Goal: Navigation & Orientation: Find specific page/section

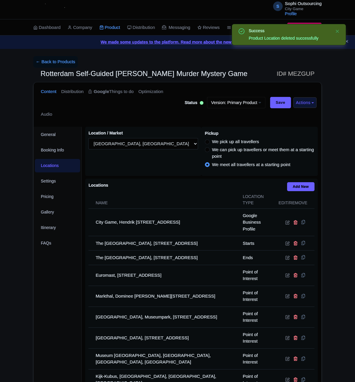
select select
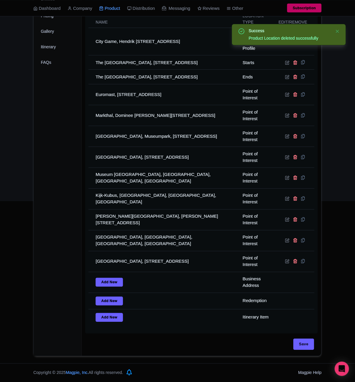
scroll to position [1324, 0]
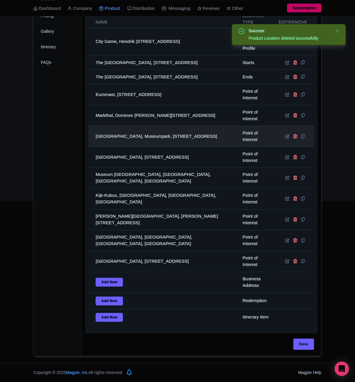
click at [169, 126] on td "Kunsthal Rotterdam, Museumpark, Westzeedijk 341, 3015 AA Rotterdam, Netherlands" at bounding box center [163, 136] width 151 height 21
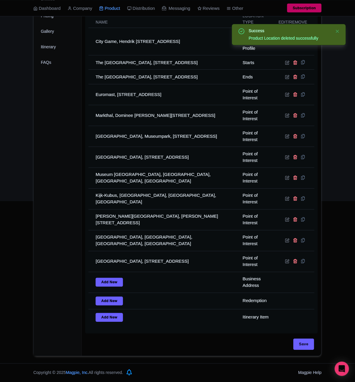
click at [0, 0] on fieldset "My Product has a start and end date" at bounding box center [0, 0] width 0 height 0
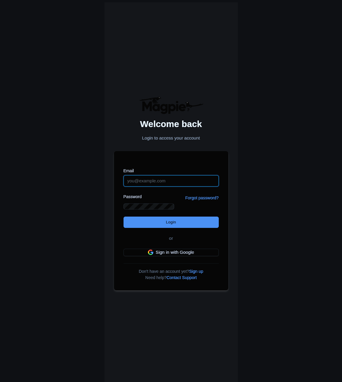
type input "citygame@sophi-outsourcing.com"
click at [146, 84] on html "Welcome back Login to access your account Email citygame@sophi-outsourcing.com …" at bounding box center [171, 191] width 342 height 382
click at [154, 264] on div "Don't have an account yet? Sign up Need help? Contact Support" at bounding box center [171, 273] width 95 height 18
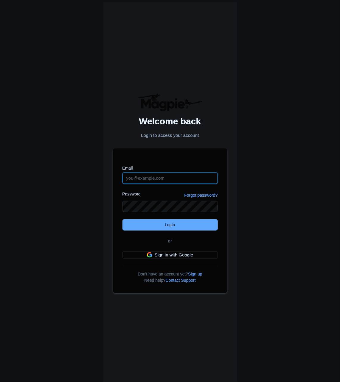
type input "citygame@sophi-outsourcing.com"
click at [150, 230] on input "Login" at bounding box center [169, 224] width 95 height 11
type input "Logging in..."
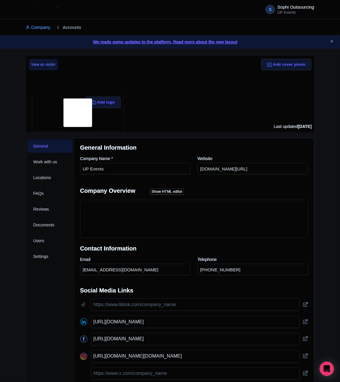
click at [63, 27] on link "Accounts" at bounding box center [69, 27] width 24 height 16
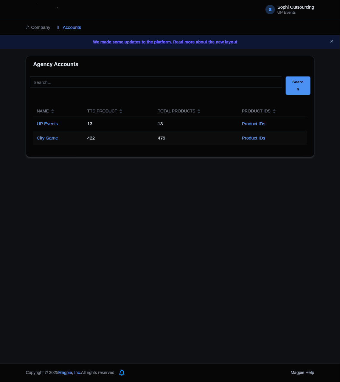
click at [47, 140] on link "City Game" at bounding box center [47, 138] width 21 height 5
